Goal: Communication & Community: Answer question/provide support

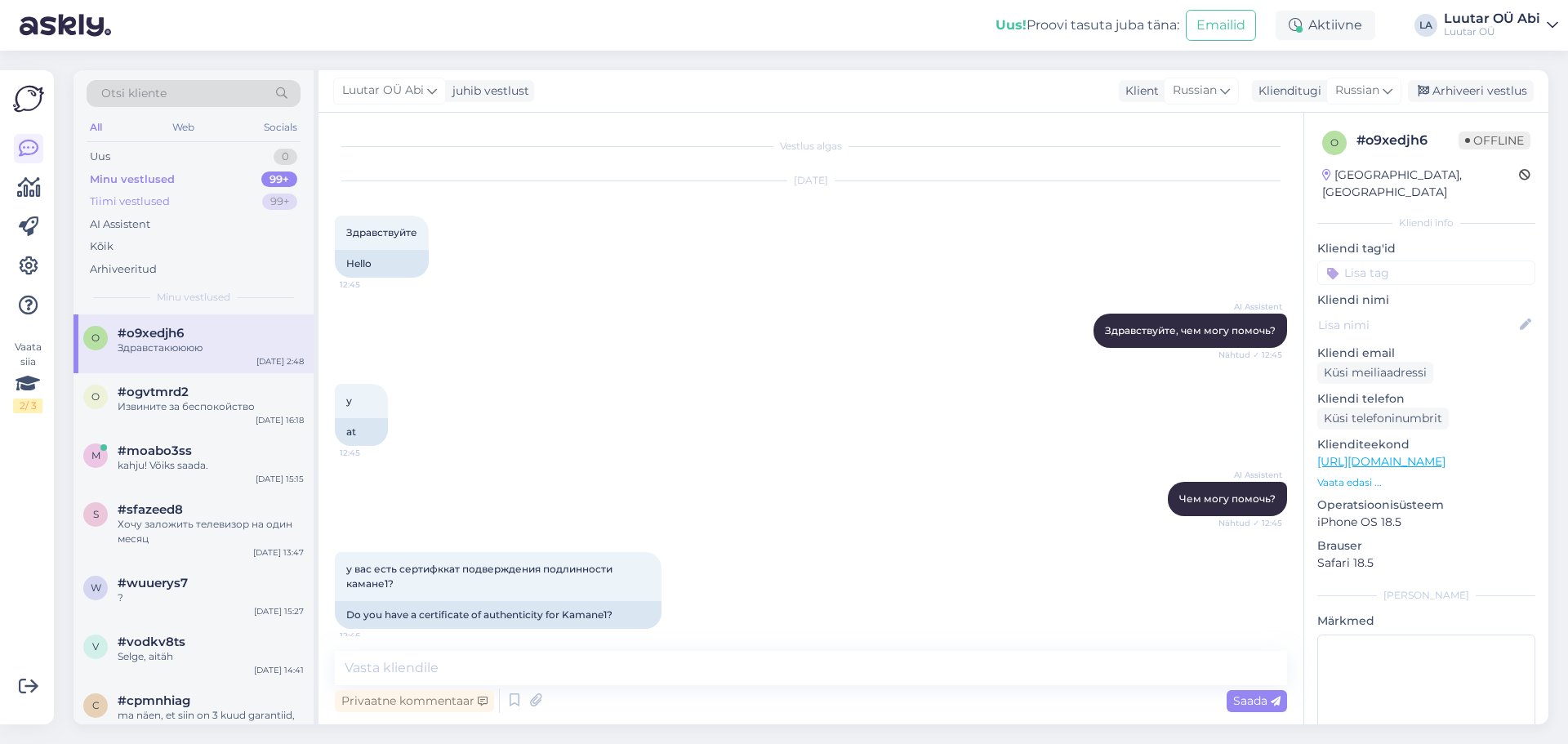
scroll to position [2365, 0]
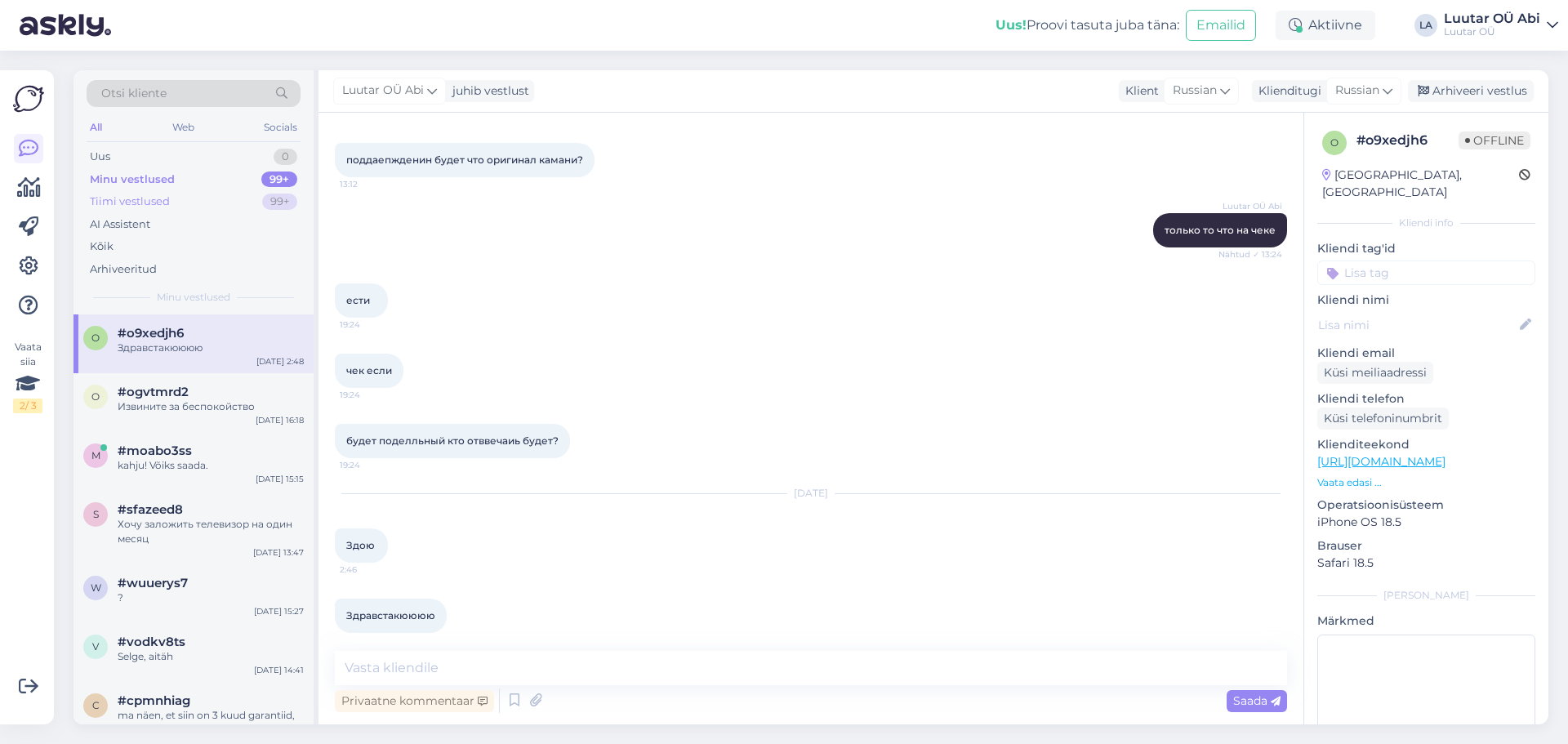
click at [154, 199] on div "Tiimi vestlused" at bounding box center [130, 201] width 80 height 16
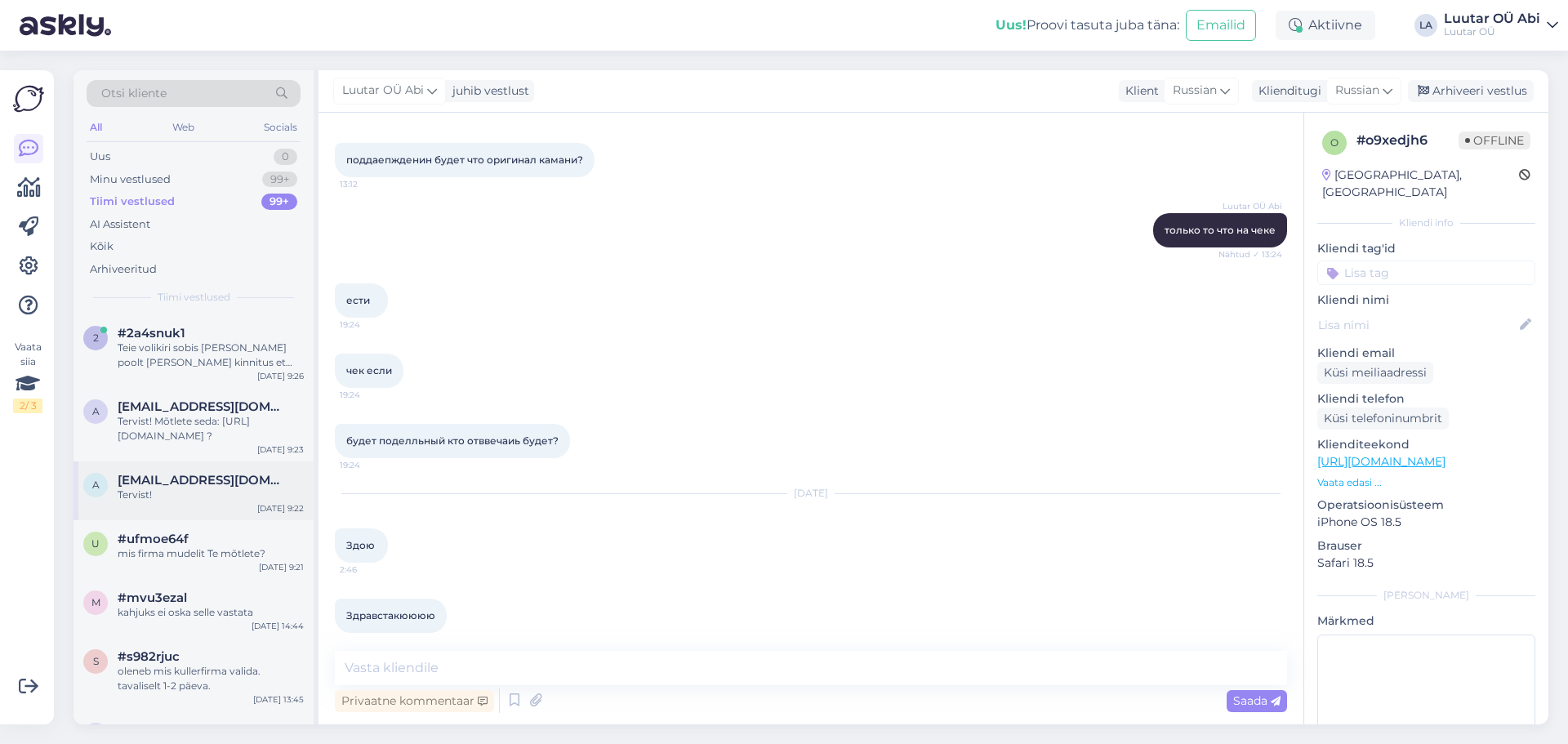
click at [265, 497] on div "Tervist!" at bounding box center [210, 495] width 186 height 14
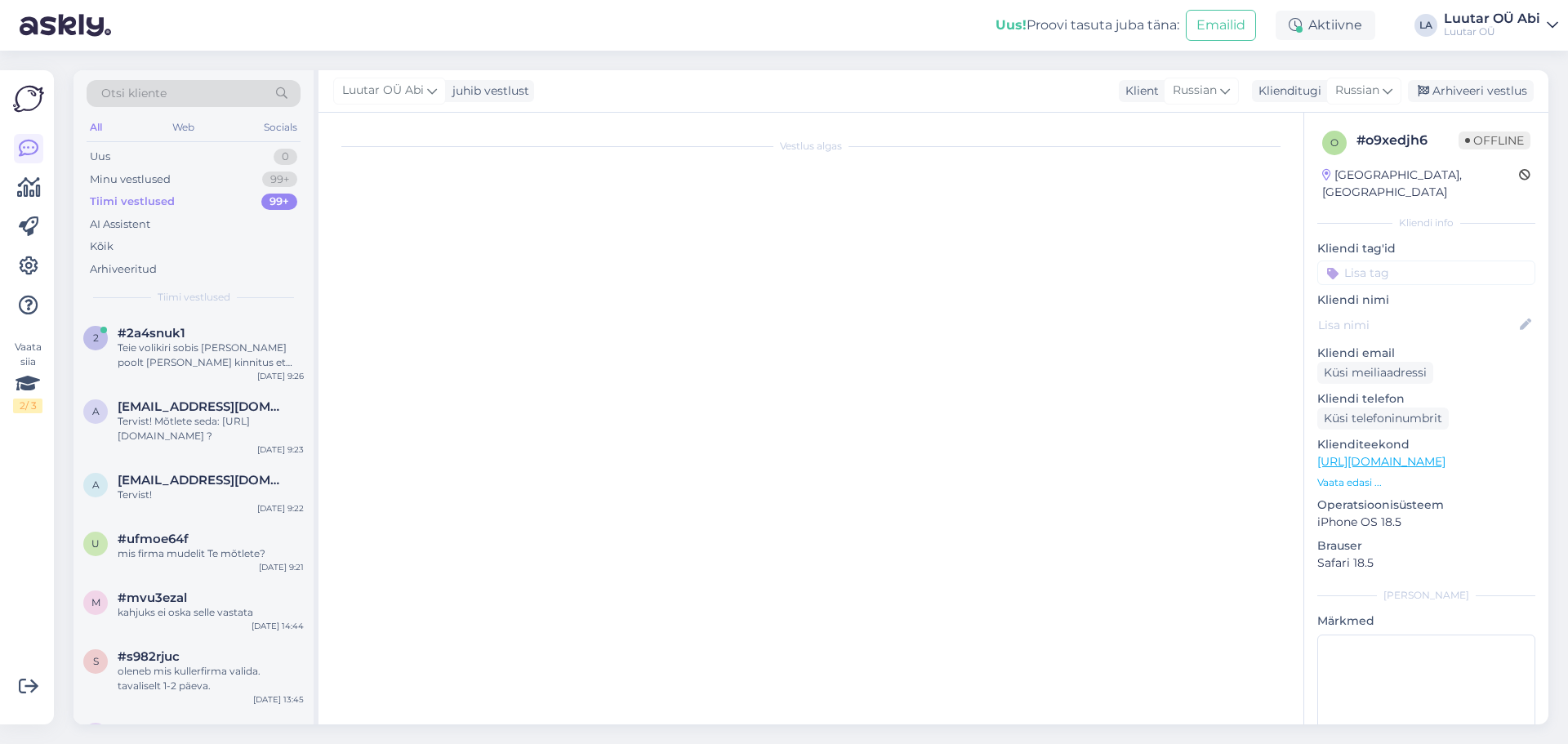
scroll to position [0, 0]
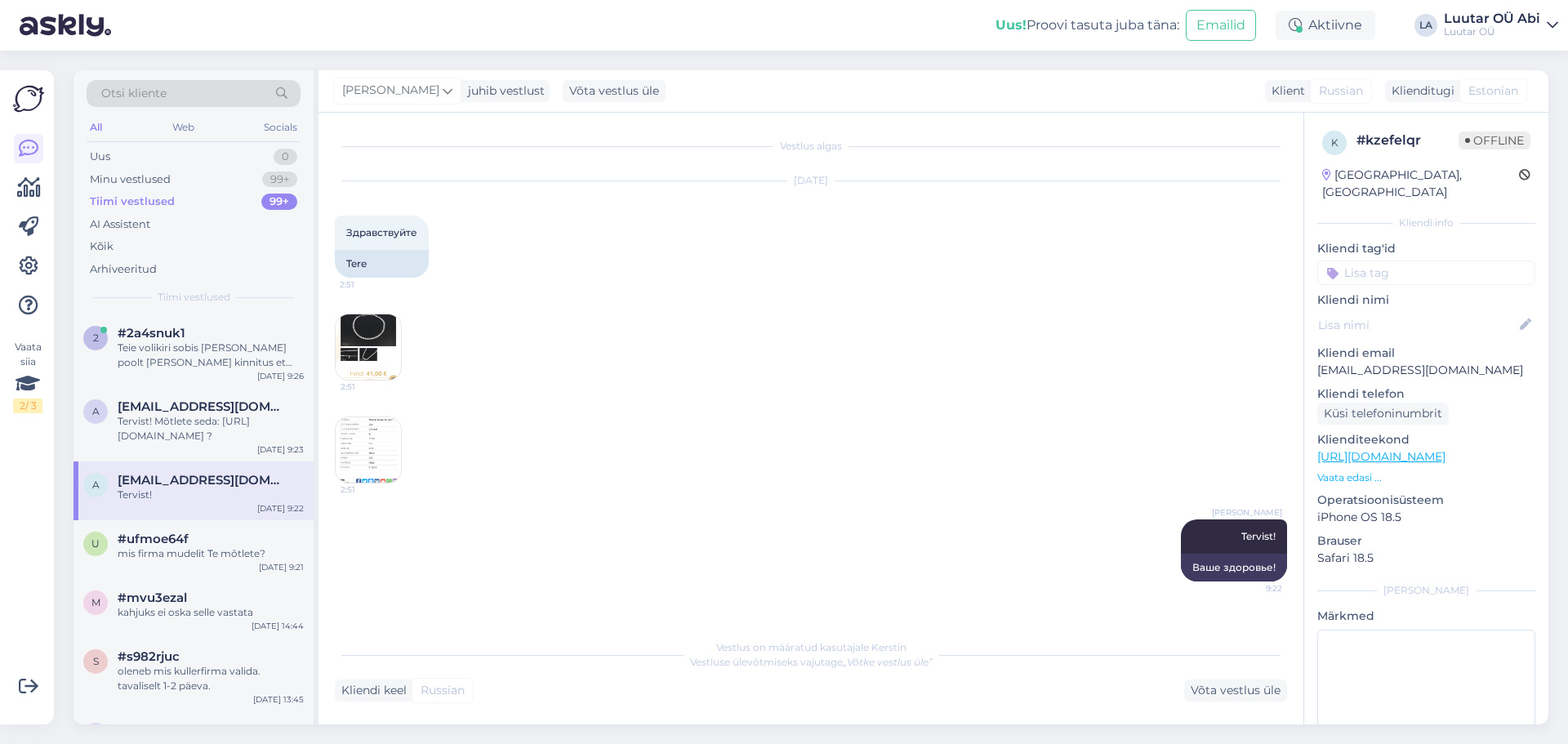
click at [374, 342] on img at bounding box center [368, 348] width 66 height 66
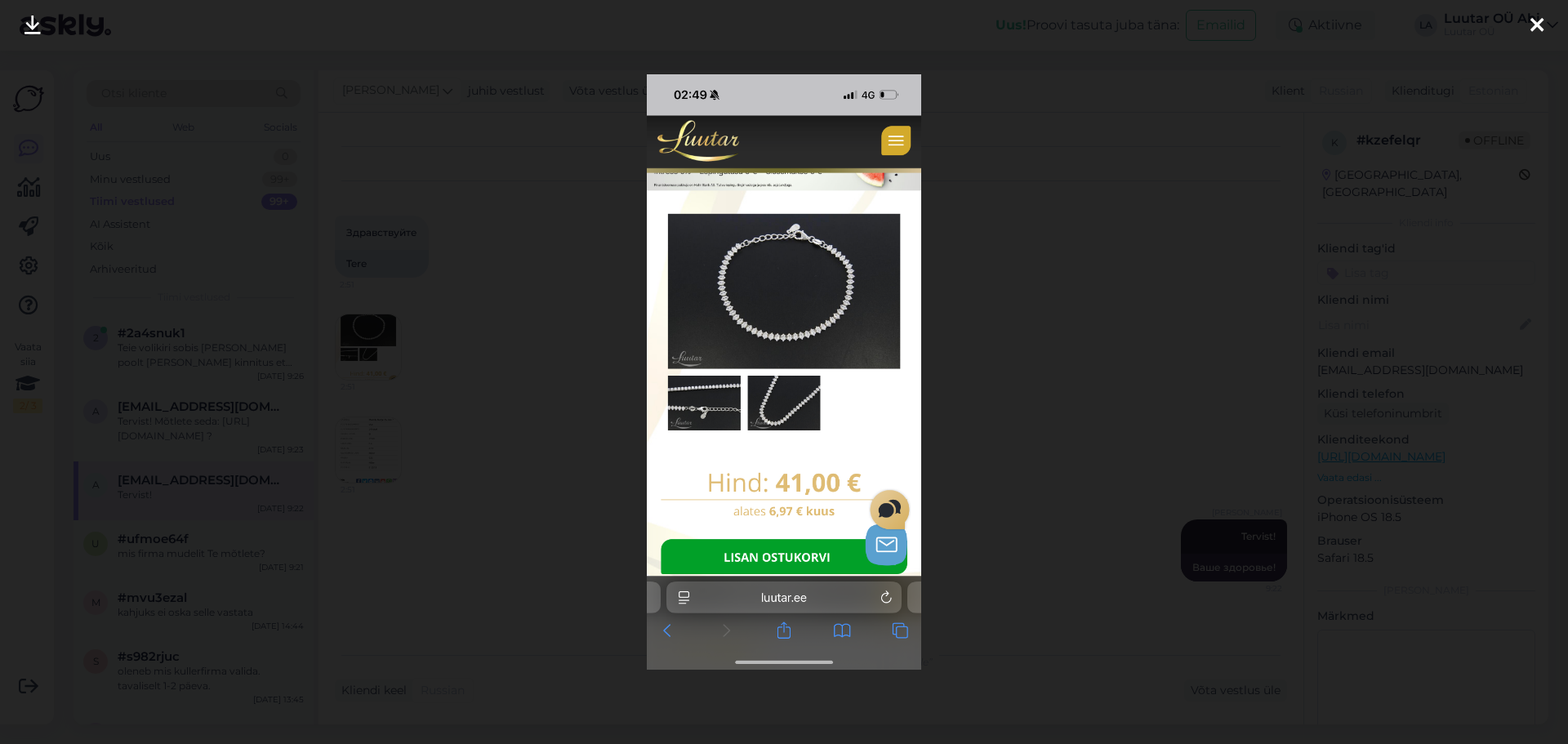
click at [458, 342] on div at bounding box center [784, 372] width 1568 height 744
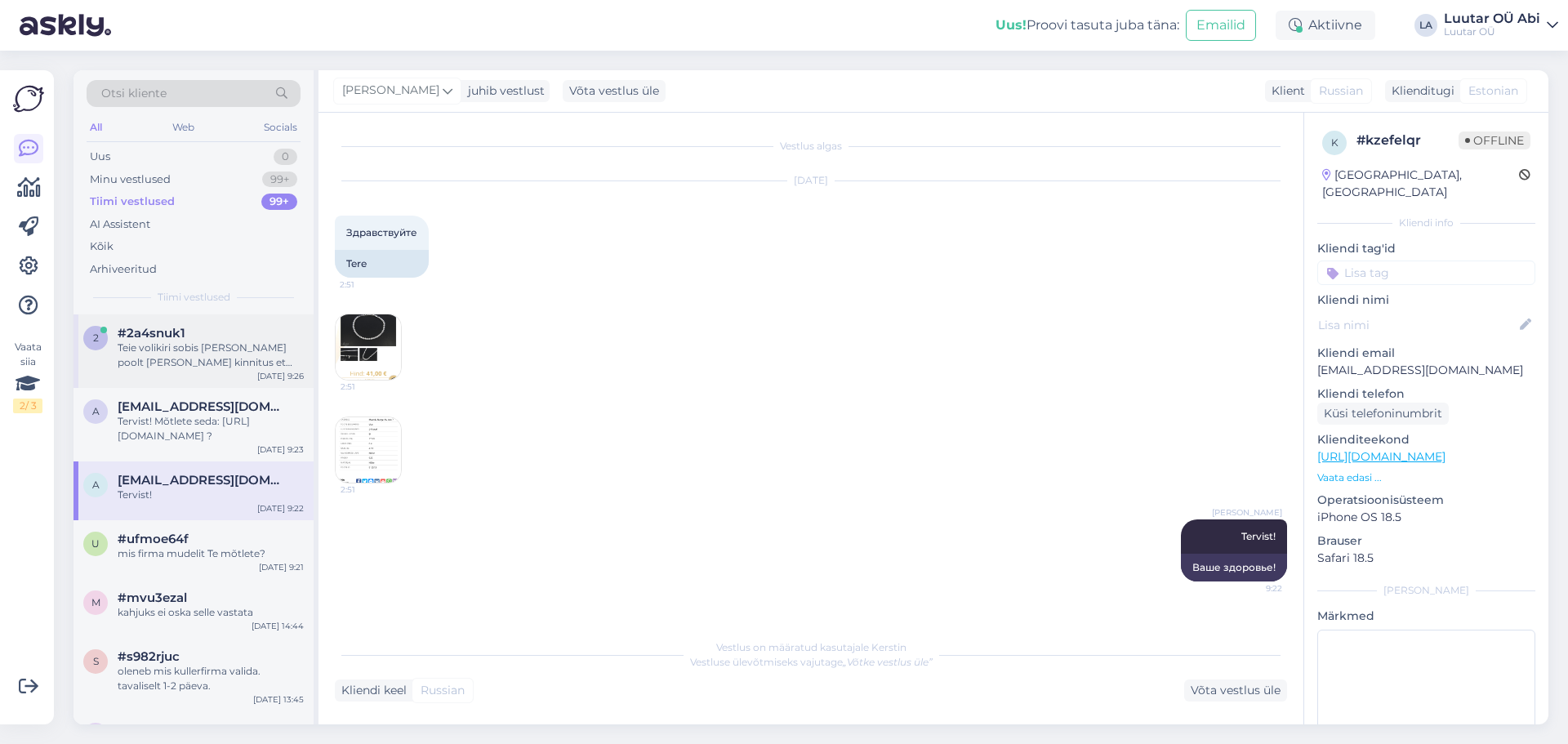
click at [180, 329] on span "#2a4snuk1" at bounding box center [151, 332] width 68 height 14
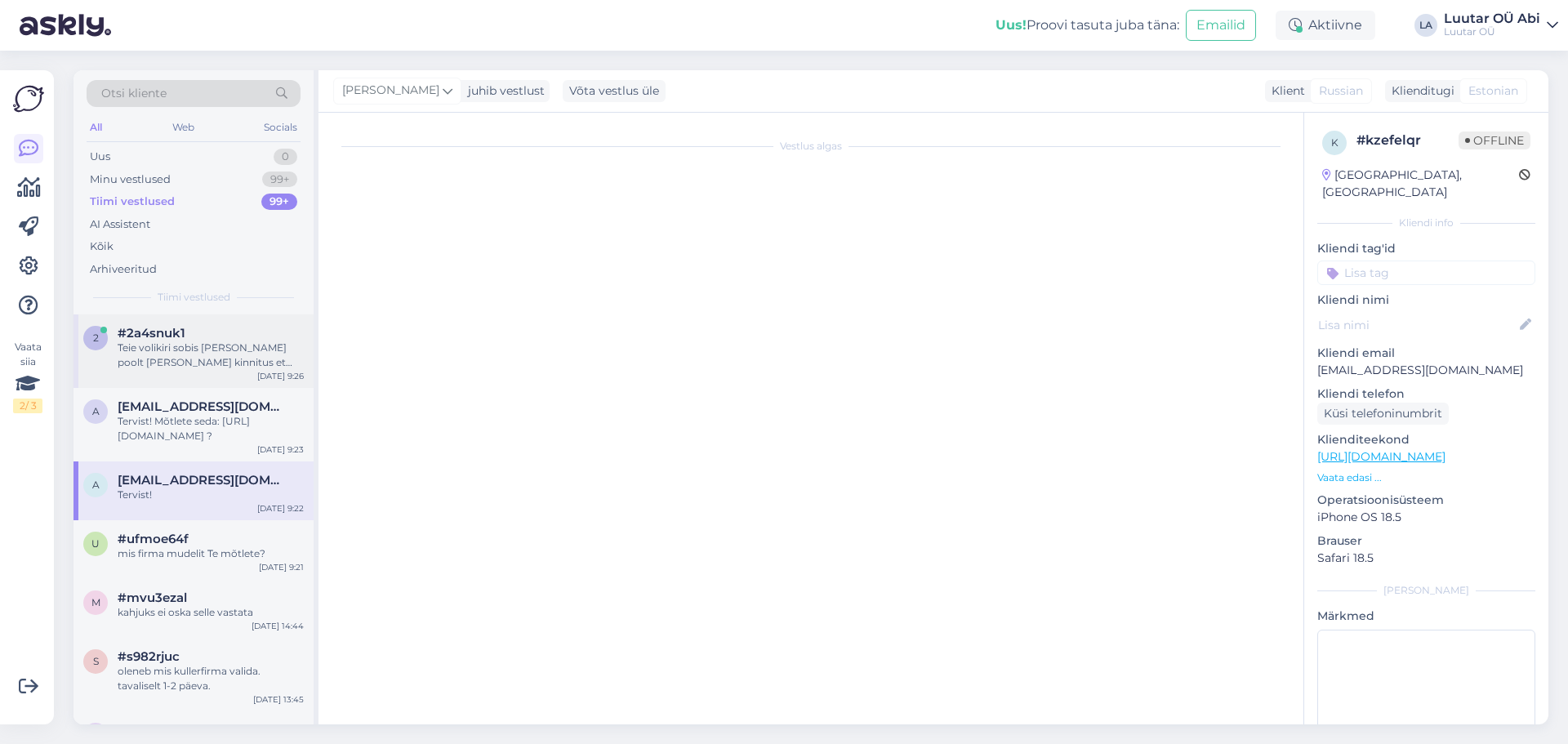
scroll to position [5020, 0]
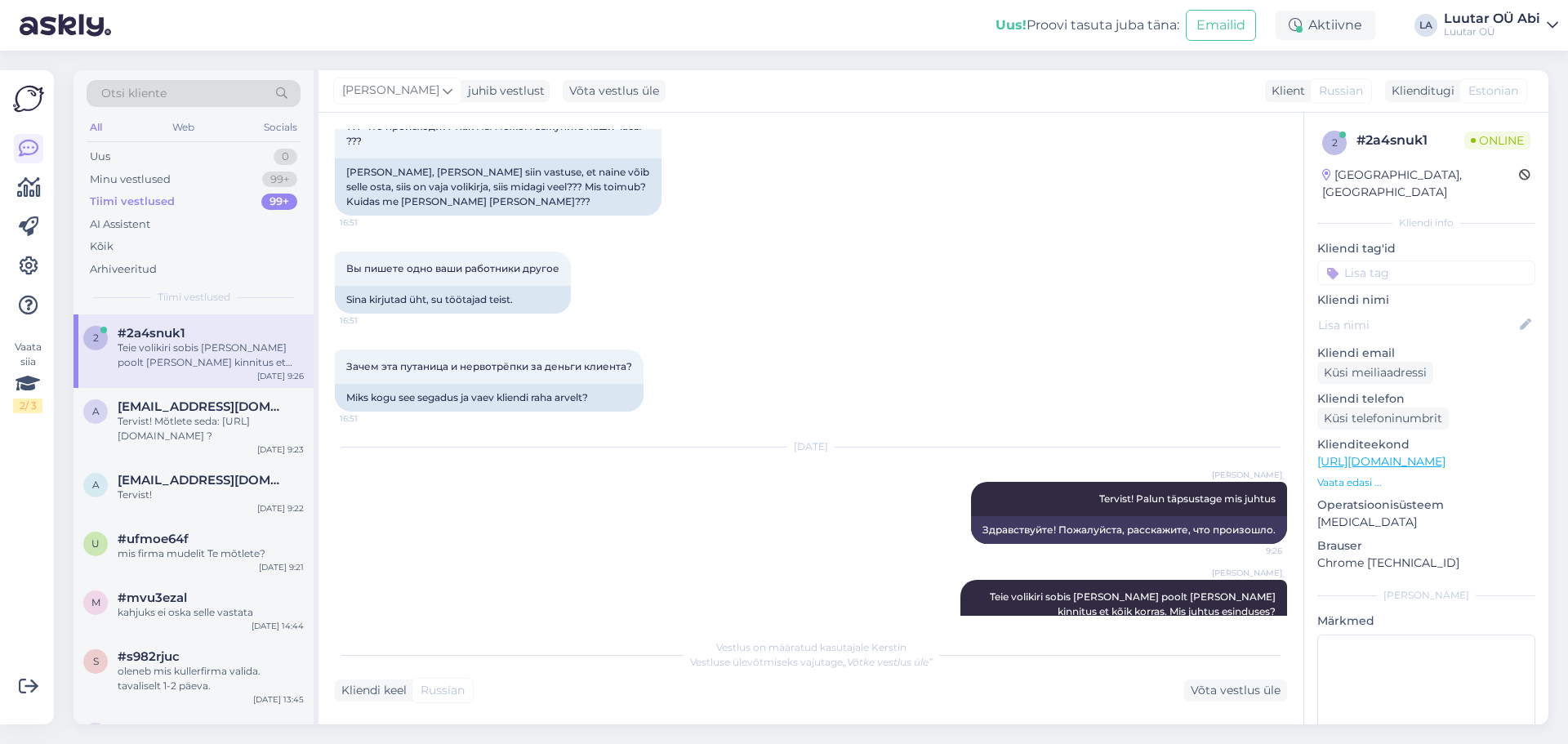
click at [767, 234] on div "Вы пишете одно ваши работники другое 16:51 Sina kirjutad üht, su töötajad teist." at bounding box center [811, 283] width 952 height 98
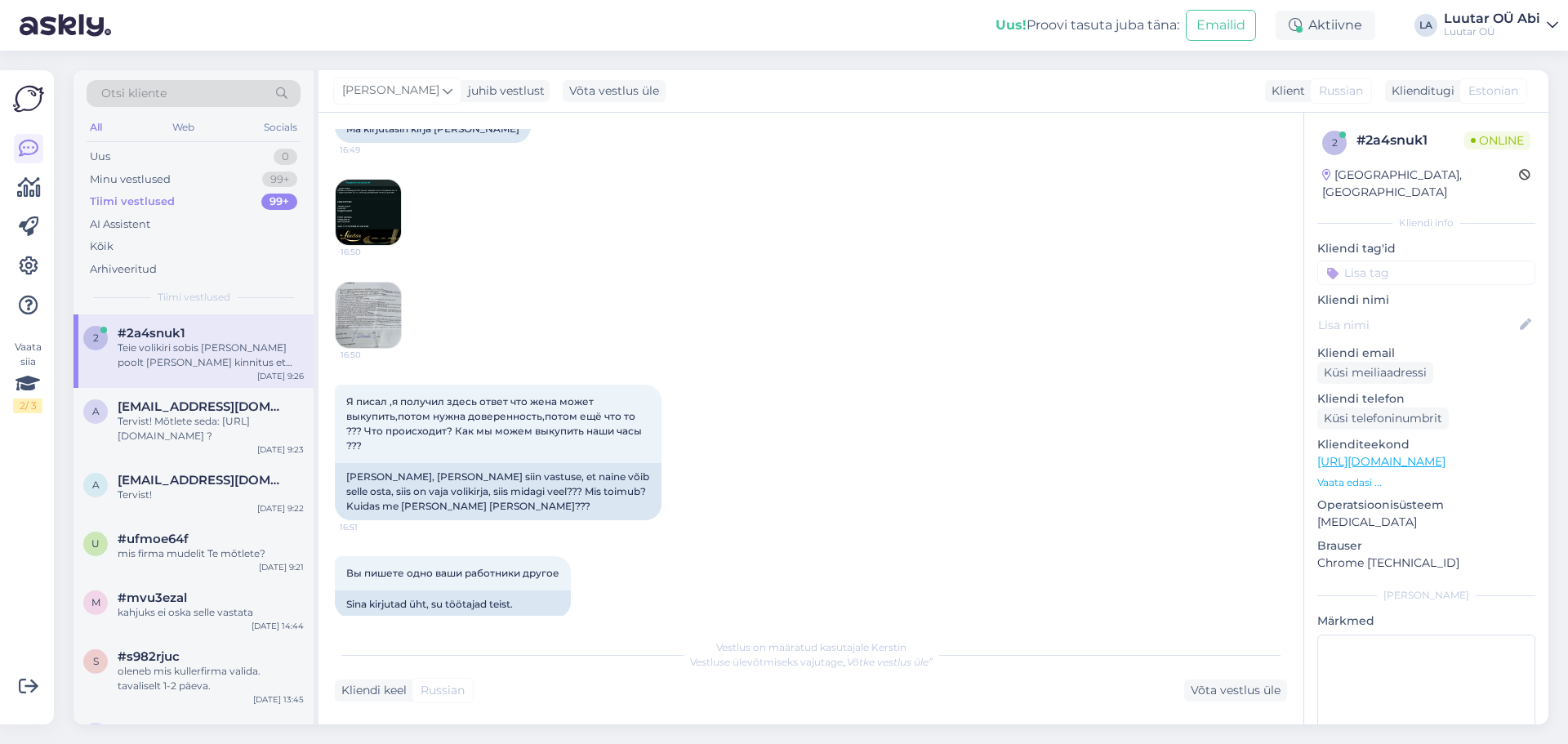
scroll to position [4693, 0]
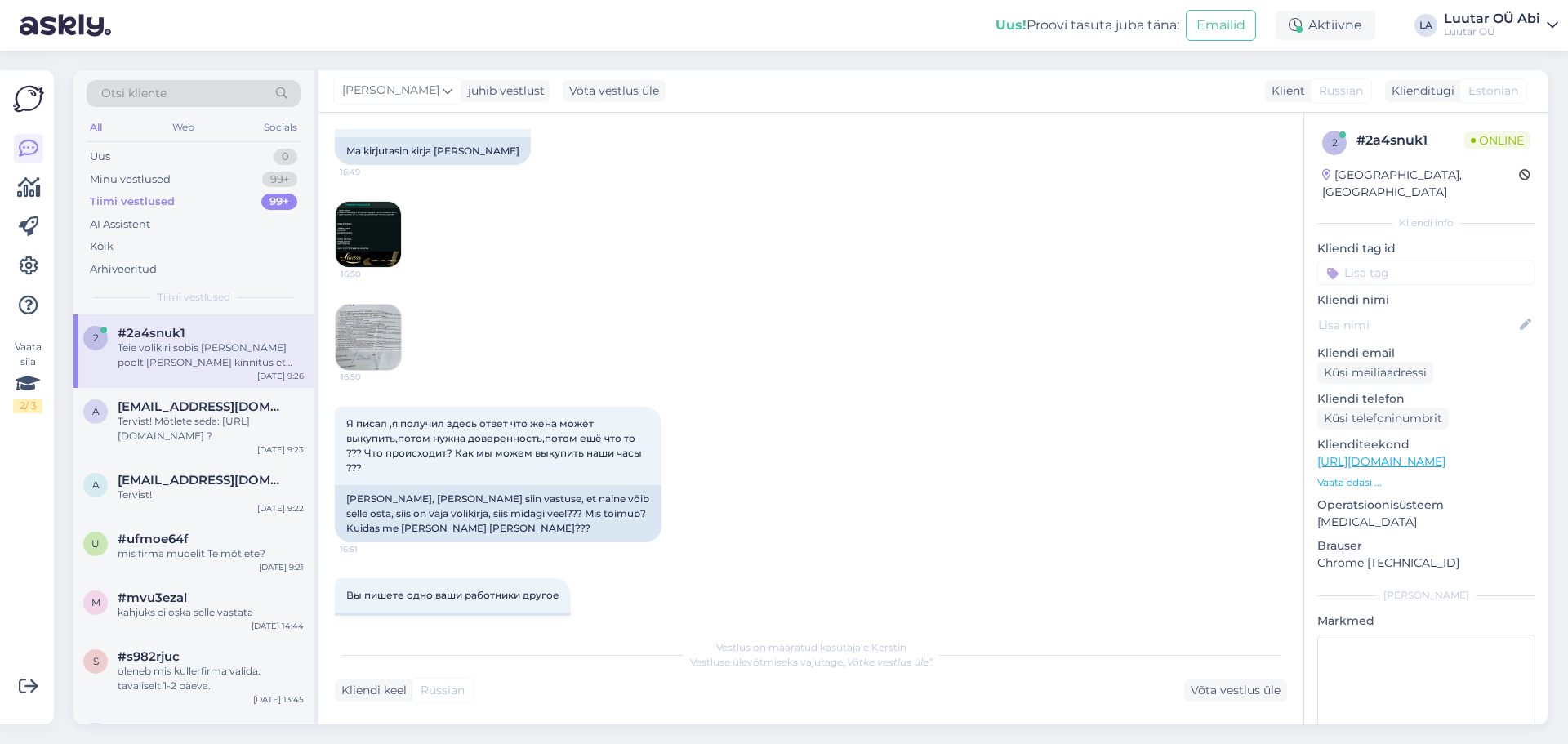
click at [360, 202] on img at bounding box center [368, 235] width 66 height 66
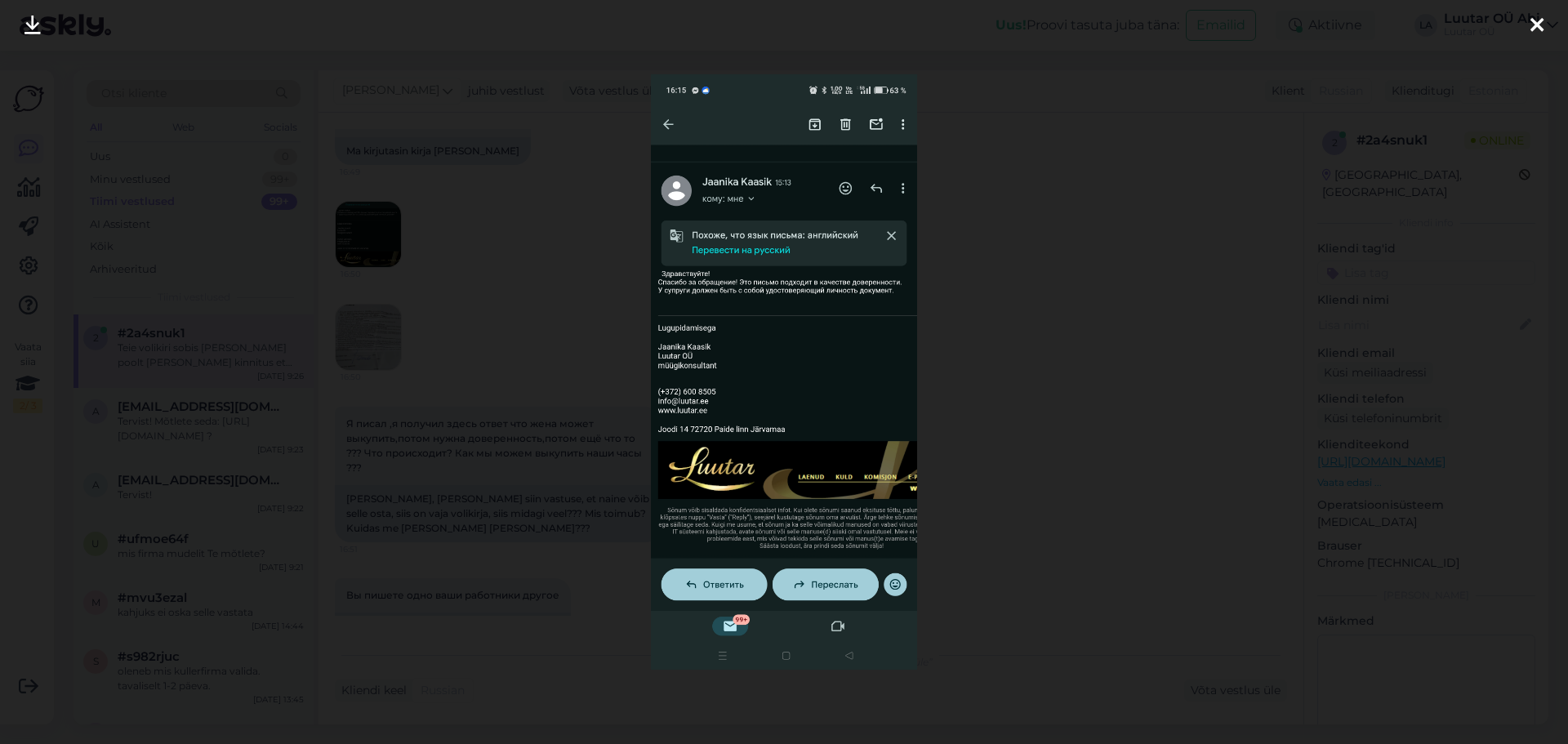
click at [369, 270] on div at bounding box center [784, 372] width 1568 height 744
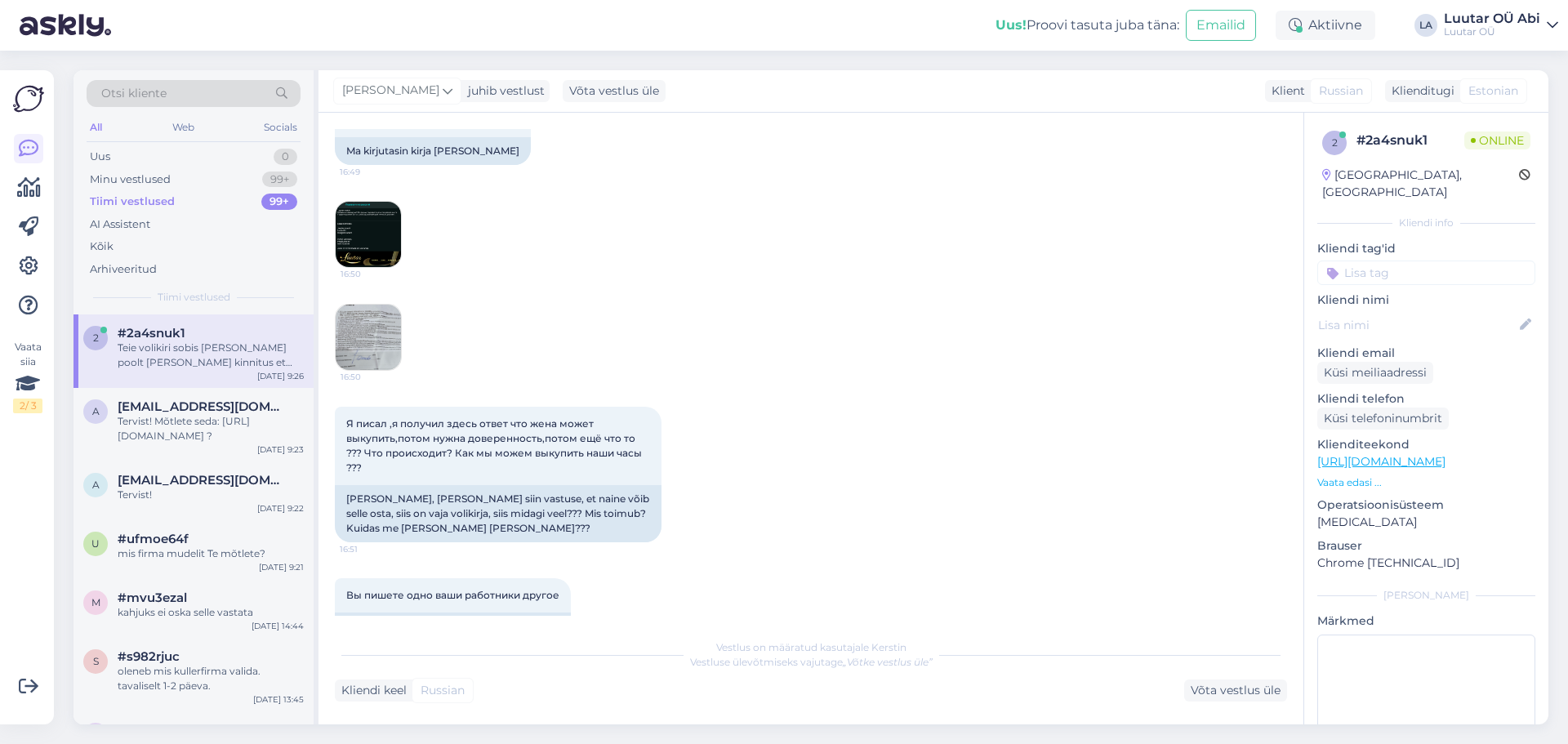
click at [369, 305] on img at bounding box center [368, 337] width 66 height 66
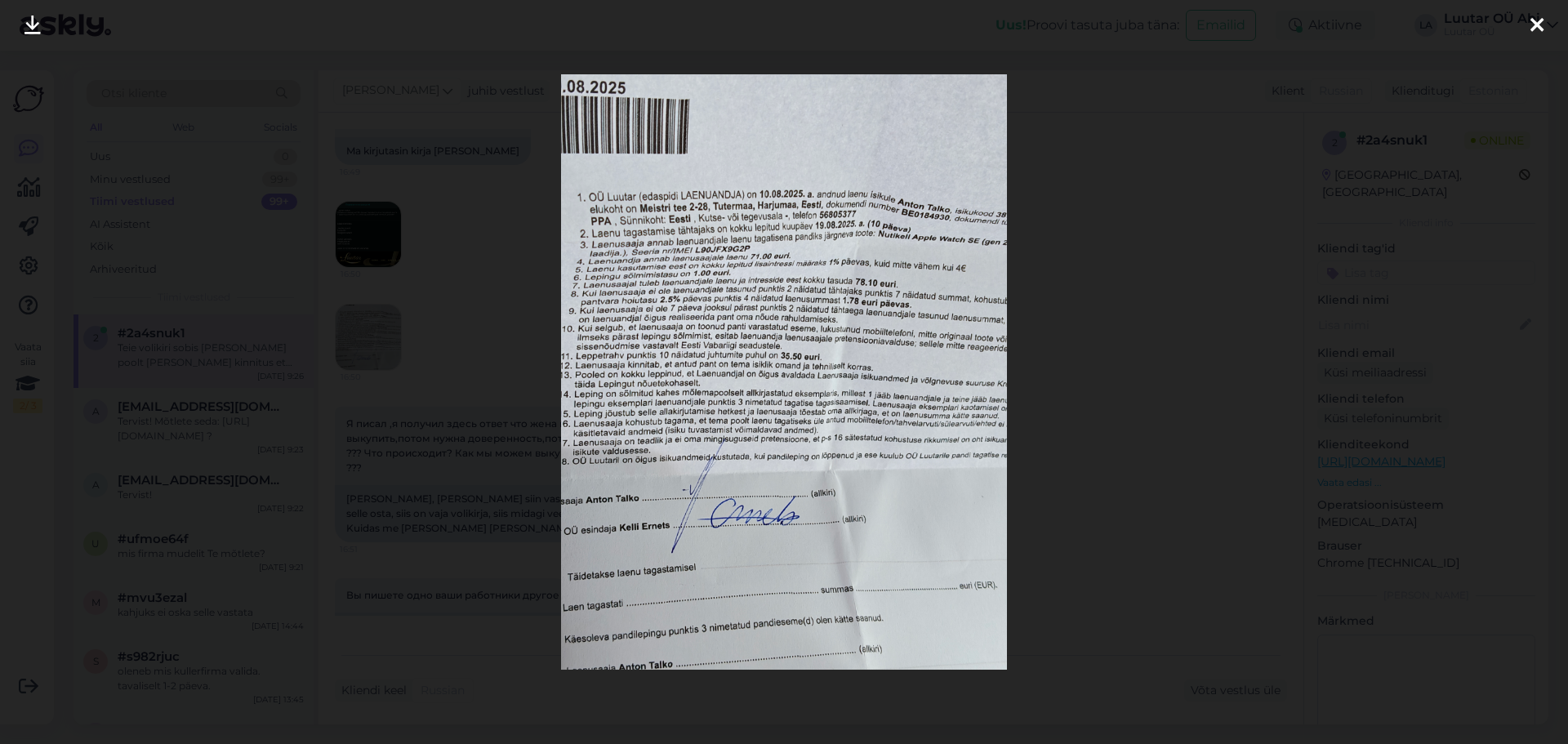
click at [1176, 258] on div at bounding box center [784, 372] width 1568 height 744
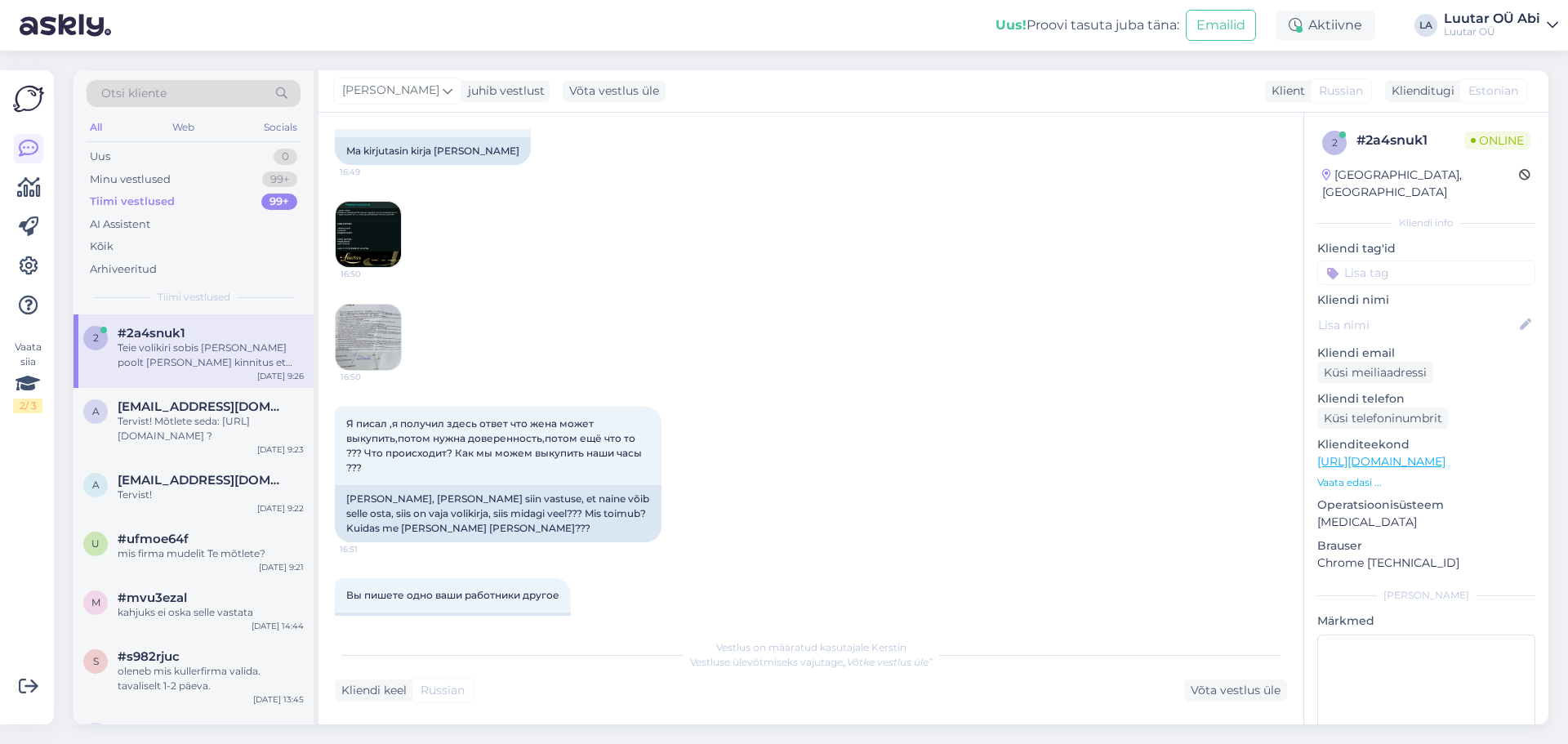
click at [363, 202] on img at bounding box center [368, 235] width 66 height 66
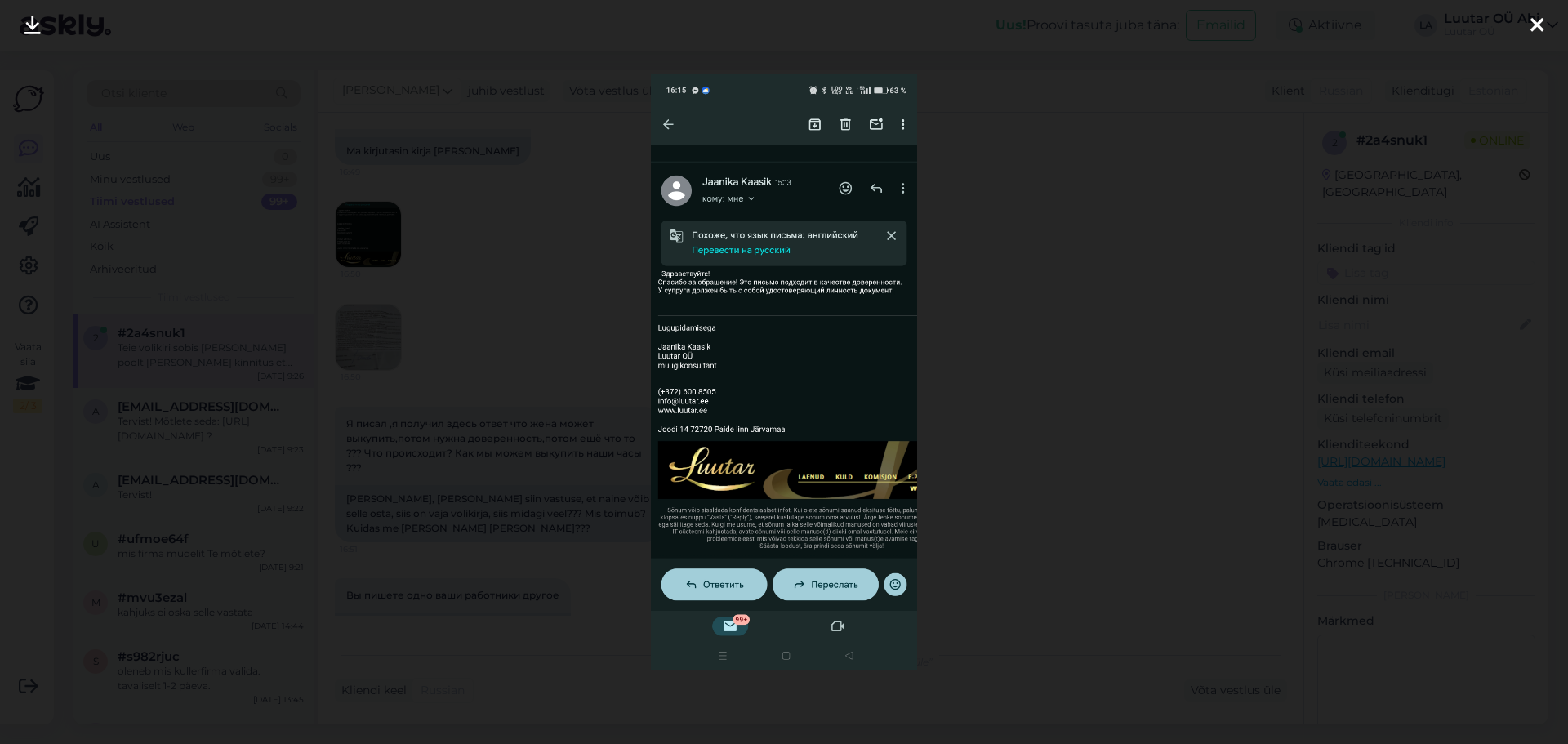
click at [1038, 327] on div at bounding box center [784, 372] width 1568 height 744
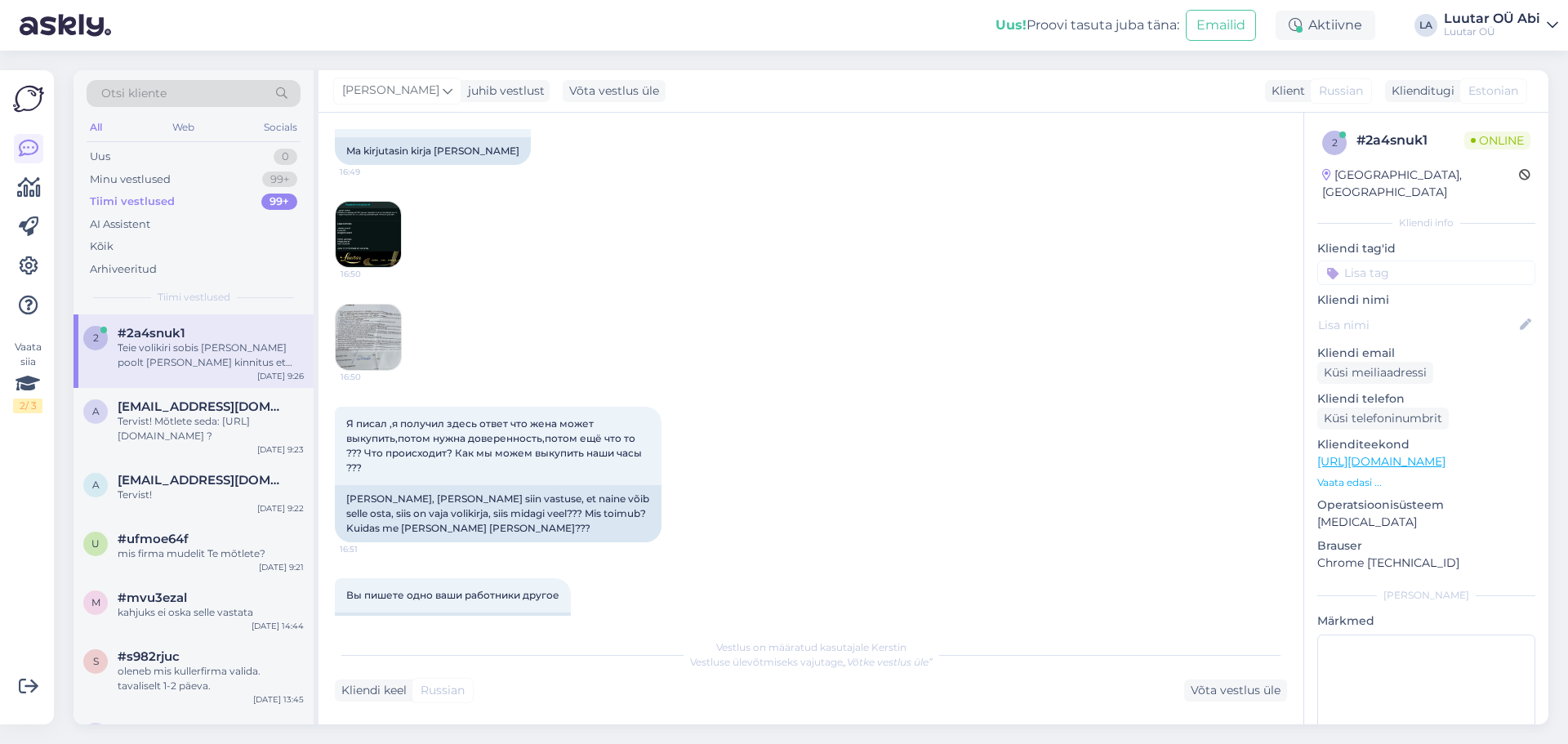
click at [375, 305] on img at bounding box center [368, 337] width 66 height 66
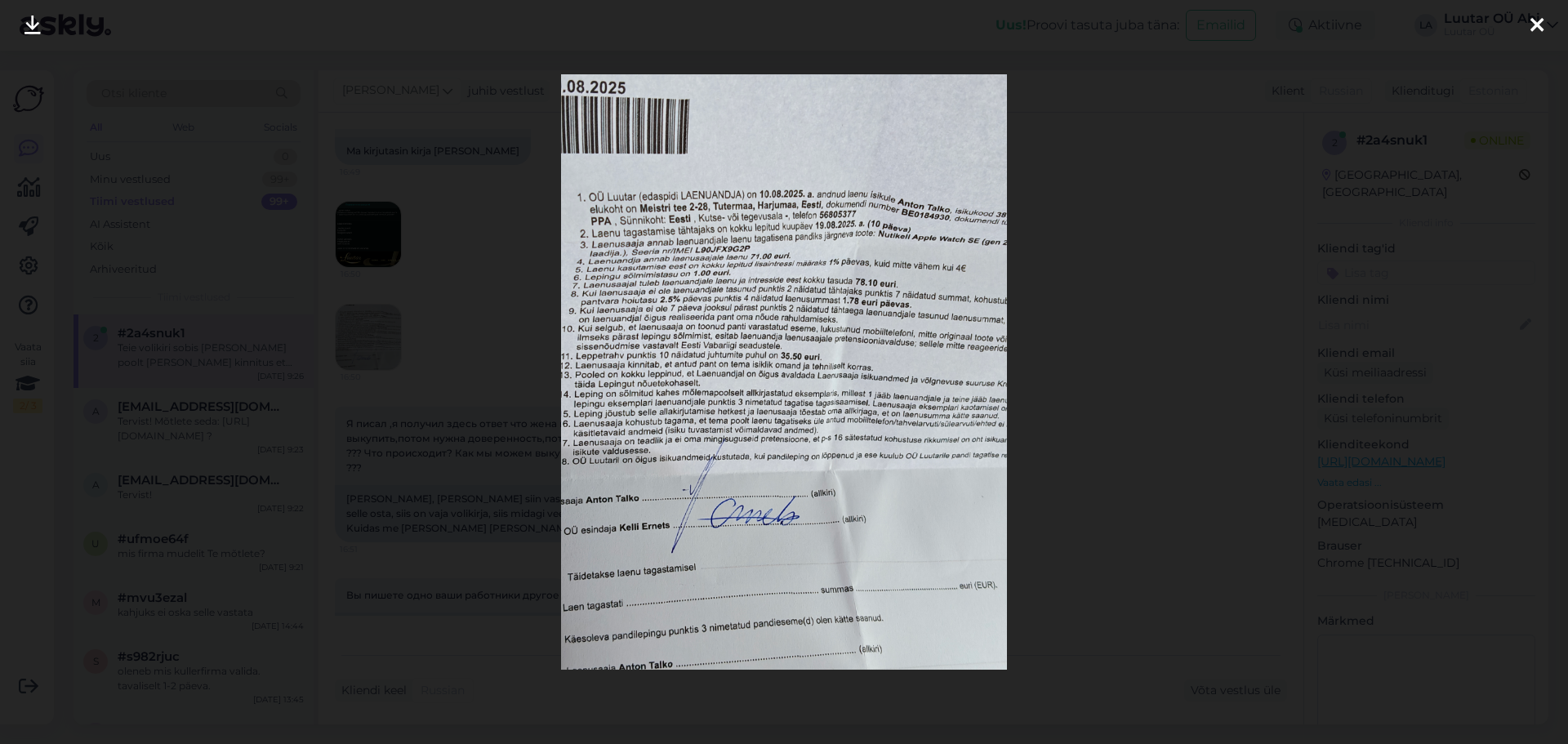
click at [1045, 409] on div at bounding box center [784, 372] width 1568 height 744
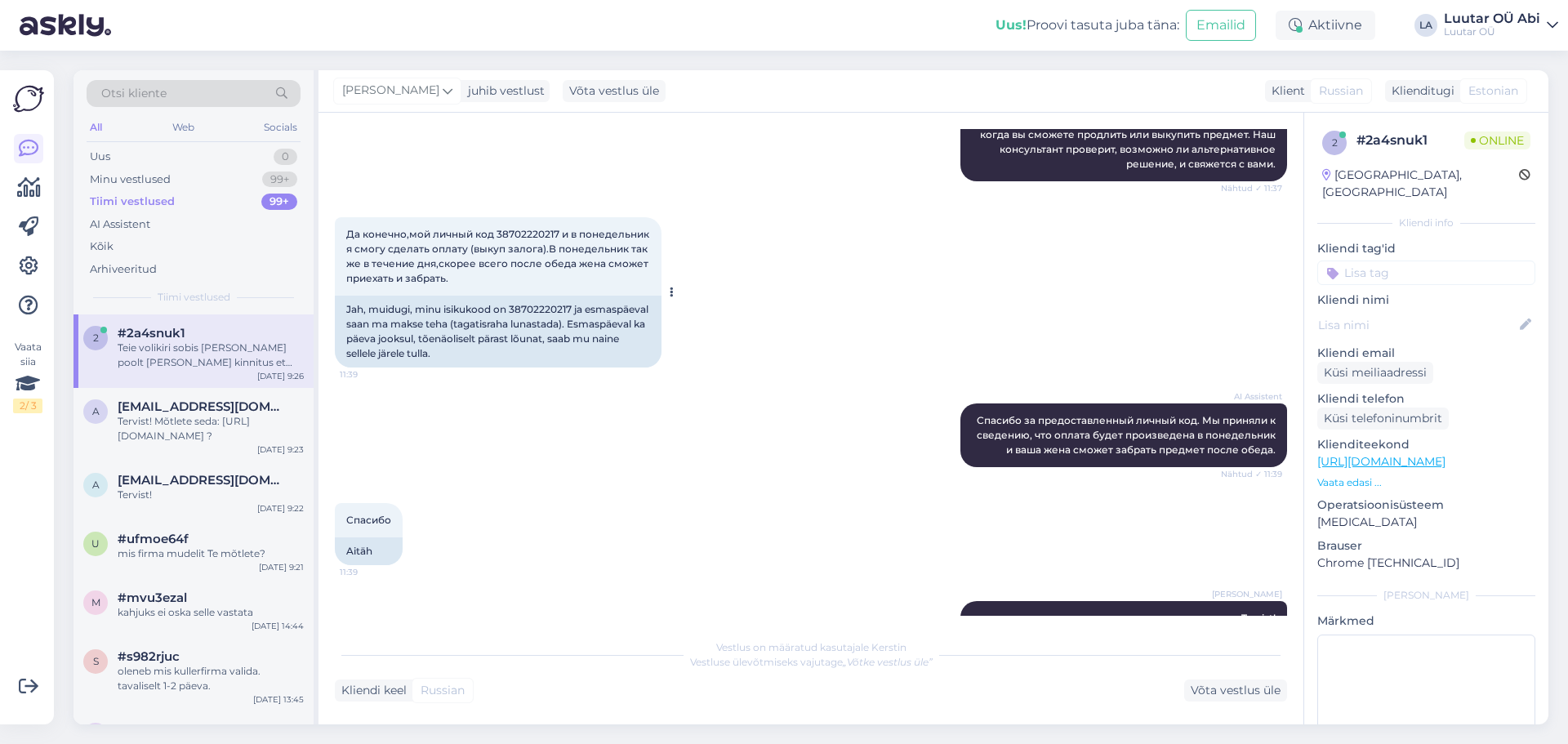
scroll to position [3712, 0]
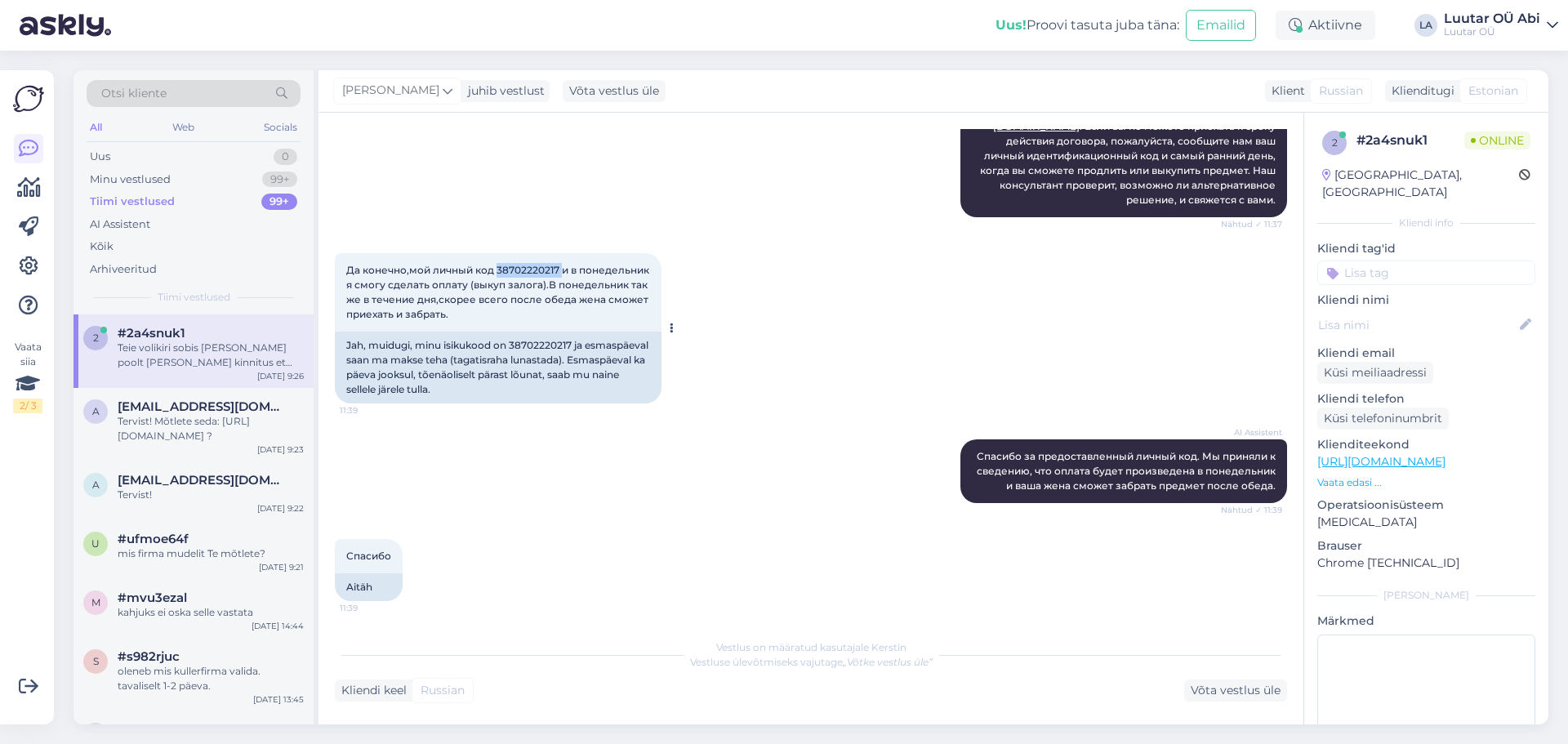
drag, startPoint x: 496, startPoint y: 205, endPoint x: 562, endPoint y: 211, distance: 66.3
click at [562, 253] on div "Да конечно,мой личный код 38702220217 и в понедельник я смогу сделать оплату (в…" at bounding box center [498, 292] width 326 height 78
copy span "38702220217"
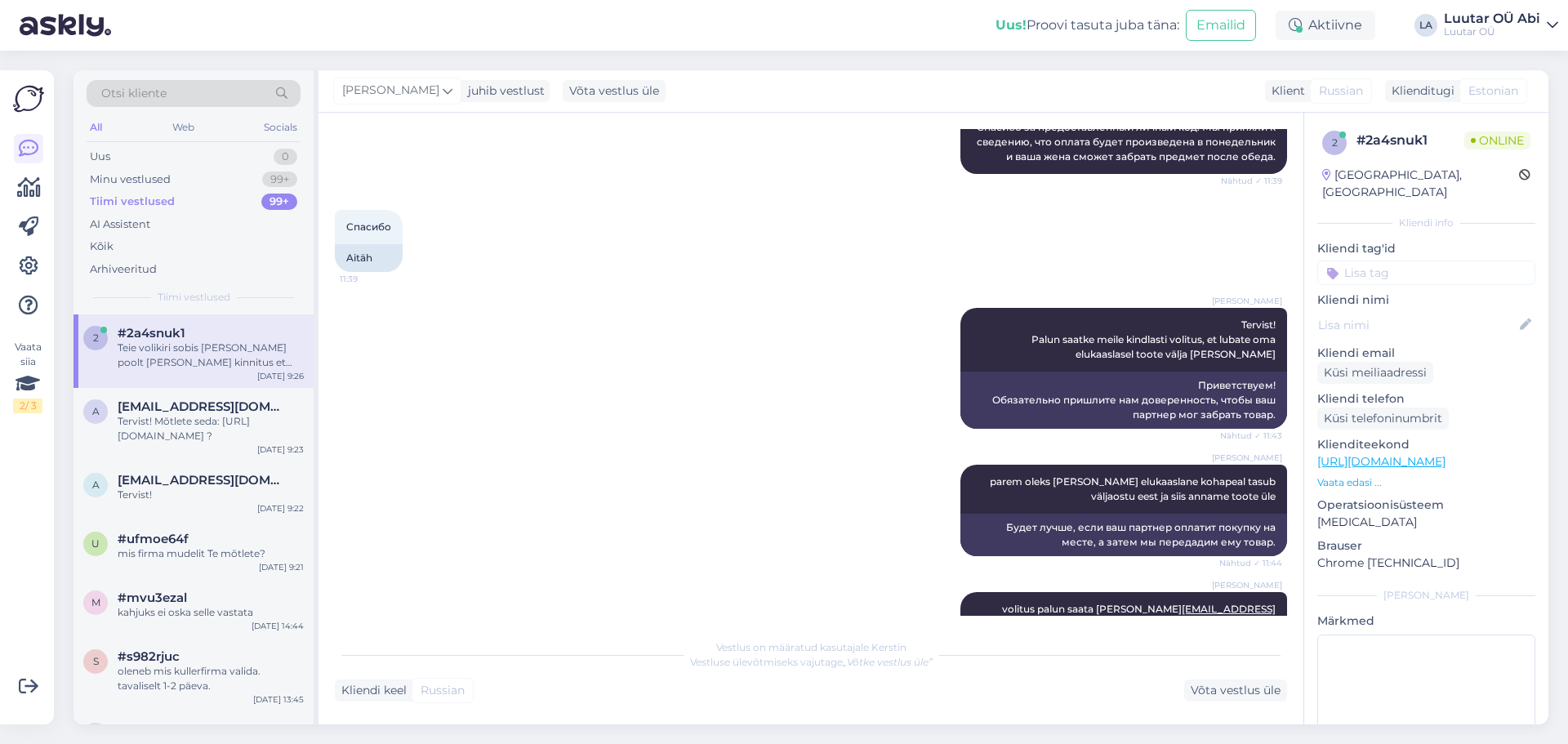
scroll to position [3876, 0]
